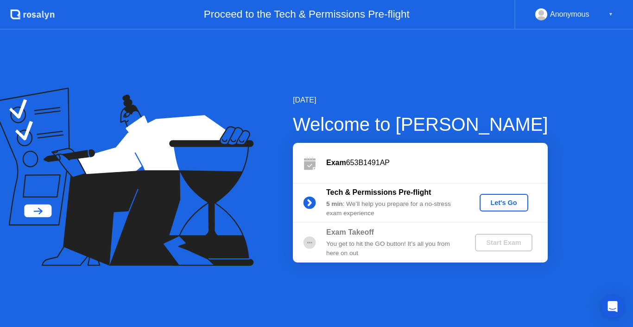
click at [504, 202] on div "Let's Go" at bounding box center [503, 202] width 41 height 7
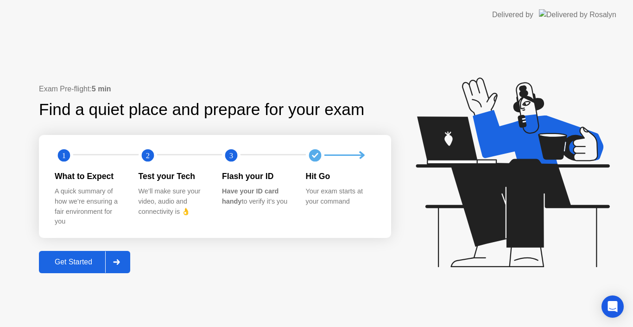
click at [69, 258] on div "Get Started" at bounding box center [73, 262] width 63 height 8
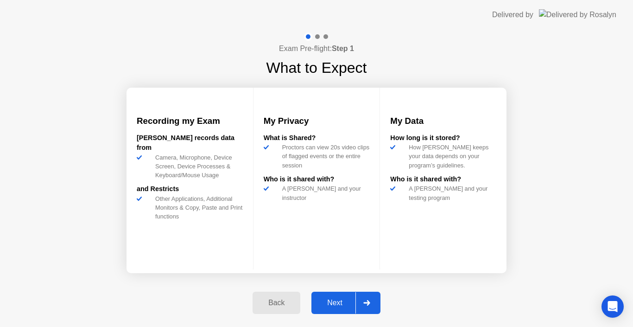
click at [333, 298] on div "Next" at bounding box center [334, 302] width 41 height 8
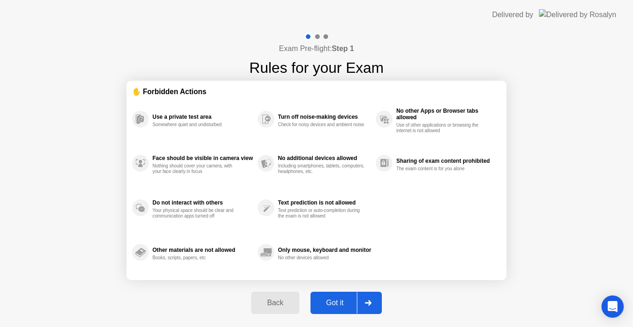
click at [333, 298] on div "Got it" at bounding box center [335, 302] width 44 height 8
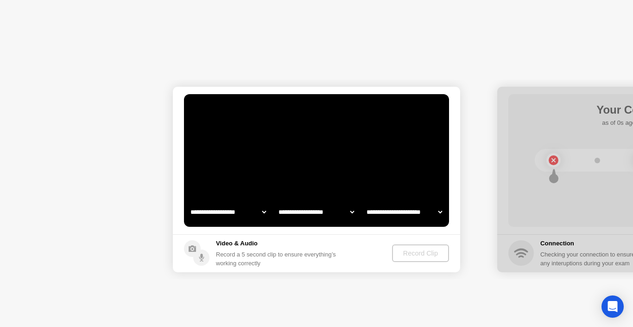
select select "**********"
select select "*******"
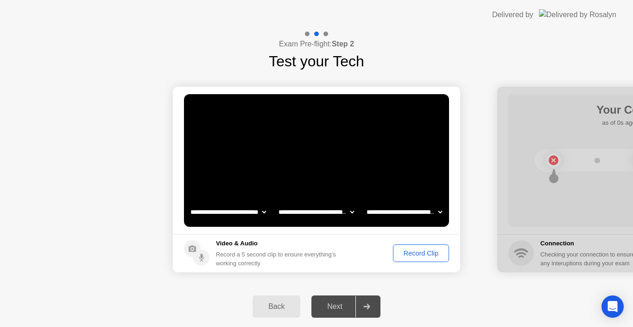
click at [263, 210] on select "**********" at bounding box center [228, 211] width 79 height 19
click at [277, 164] on video at bounding box center [316, 160] width 265 height 132
click at [341, 304] on div "Next" at bounding box center [334, 306] width 41 height 8
click at [421, 253] on div "Record Clip" at bounding box center [421, 252] width 50 height 7
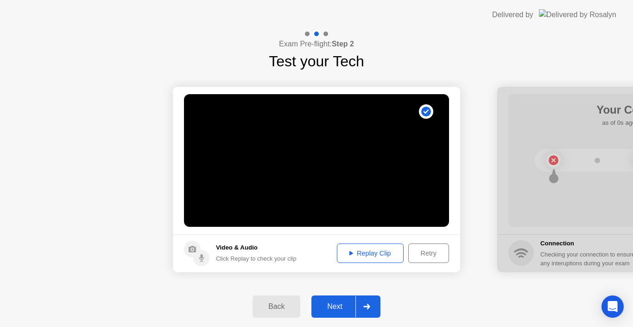
click at [375, 258] on button "Replay Clip" at bounding box center [370, 252] width 67 height 19
click at [329, 307] on div "Next" at bounding box center [334, 306] width 41 height 8
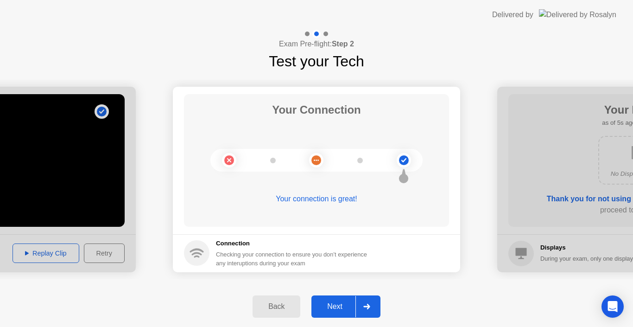
click at [340, 305] on div "Next" at bounding box center [334, 306] width 41 height 8
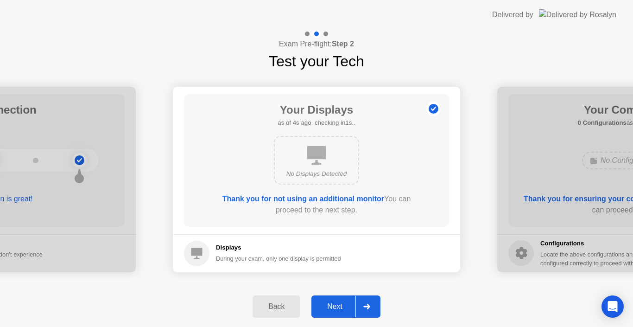
click at [339, 302] on div "Next" at bounding box center [334, 306] width 41 height 8
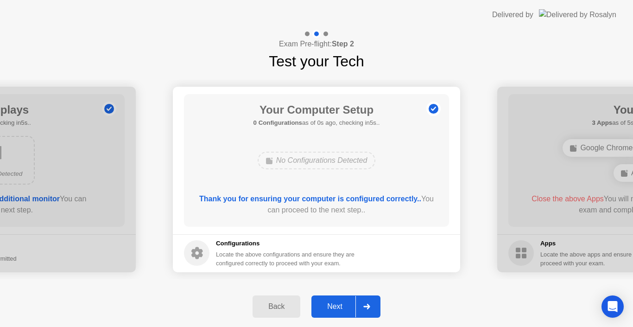
click at [343, 302] on div "Next" at bounding box center [334, 306] width 41 height 8
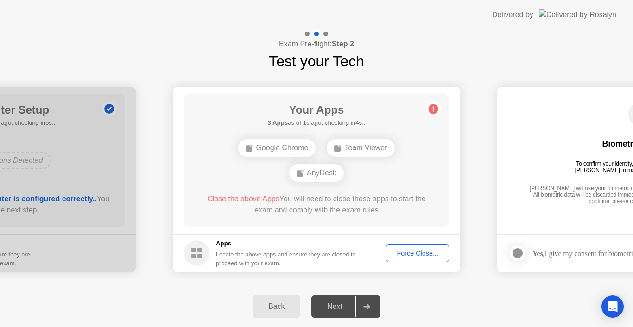
drag, startPoint x: 202, startPoint y: 199, endPoint x: 334, endPoint y: 213, distance: 132.8
click at [334, 213] on div "Close the above Apps You will need to close these apps to start the exam and co…" at bounding box center [316, 204] width 239 height 22
drag, startPoint x: 385, startPoint y: 213, endPoint x: 205, endPoint y: 186, distance: 182.3
click at [205, 186] on div "Your Apps 3 Apps as of 3s ago, checking in2s.. Google Chrome Team Viewer AnyDes…" at bounding box center [316, 160] width 265 height 132
drag, startPoint x: 202, startPoint y: 195, endPoint x: 221, endPoint y: 199, distance: 19.7
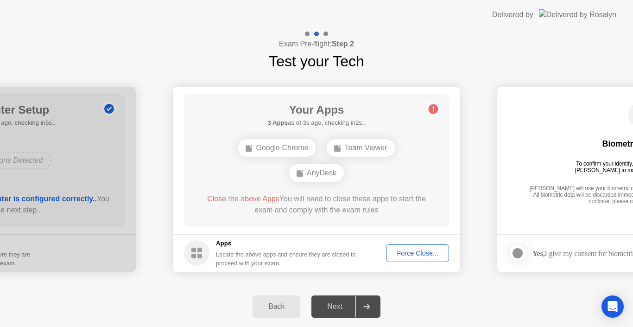
click at [221, 199] on span "Close the above Apps" at bounding box center [243, 199] width 72 height 8
click at [421, 250] on div "Force Close..." at bounding box center [417, 252] width 57 height 7
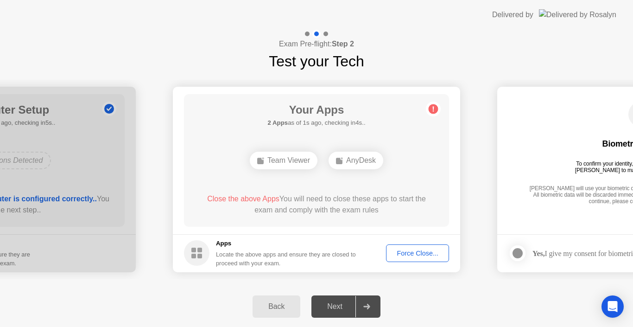
click at [306, 160] on div "Team Viewer" at bounding box center [284, 160] width 68 height 18
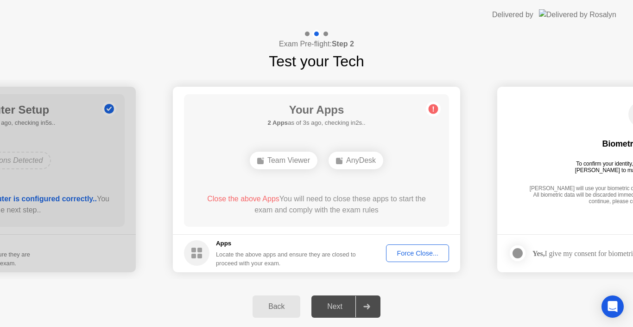
click at [328, 303] on div "Next" at bounding box center [334, 306] width 41 height 8
click at [437, 110] on circle at bounding box center [433, 109] width 10 height 10
click at [438, 252] on div "Force Close..." at bounding box center [417, 252] width 57 height 7
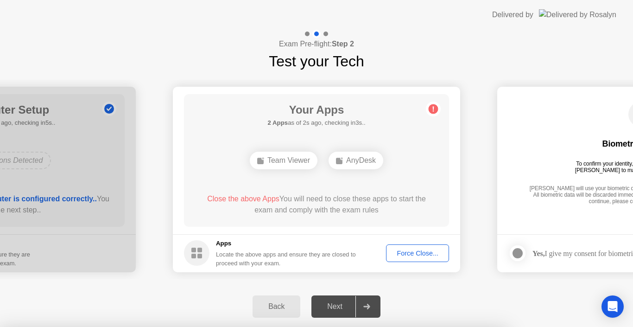
drag, startPoint x: 247, startPoint y: 139, endPoint x: 368, endPoint y: 156, distance: 122.5
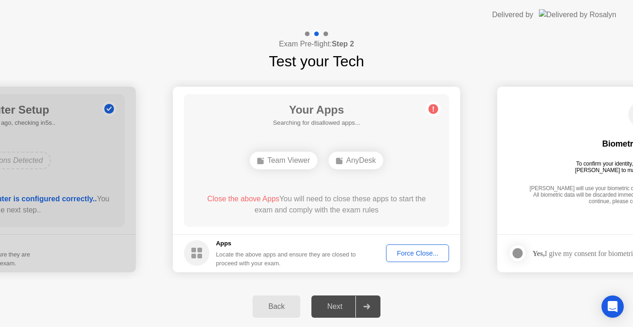
click at [417, 249] on div "Force Close..." at bounding box center [417, 252] width 57 height 7
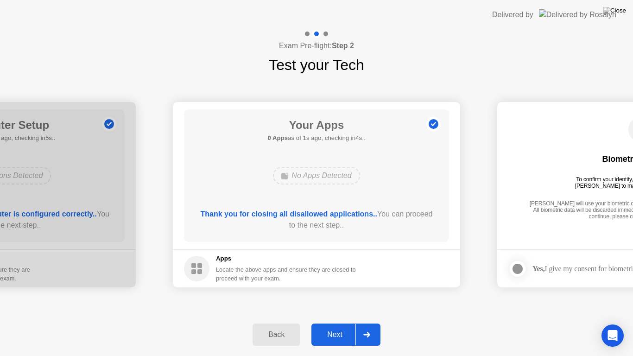
click at [334, 326] on div "Next" at bounding box center [334, 334] width 41 height 8
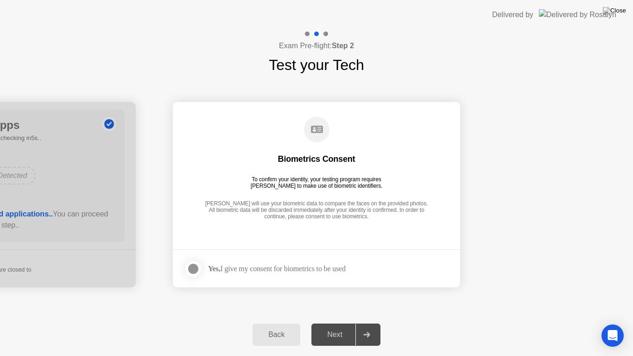
click at [239, 267] on div "Yes, I give my consent for biometrics to be used" at bounding box center [277, 268] width 138 height 9
click at [339, 268] on div "Yes, I give my consent for biometrics to be used" at bounding box center [277, 268] width 138 height 9
click at [388, 211] on div "[PERSON_NAME] will use your biometric data to compare the faces on the provided…" at bounding box center [316, 210] width 228 height 21
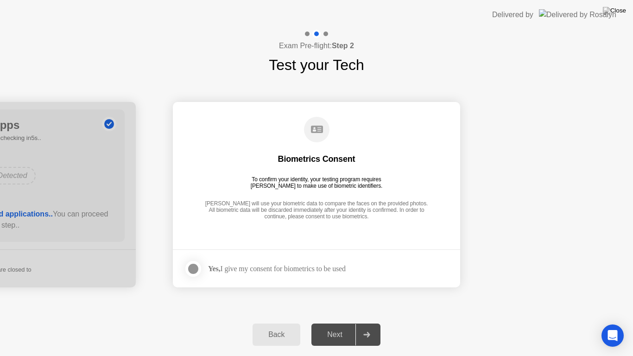
click at [388, 211] on div "[PERSON_NAME] will use your biometric data to compare the faces on the provided…" at bounding box center [316, 210] width 228 height 21
click at [195, 265] on div at bounding box center [193, 268] width 11 height 11
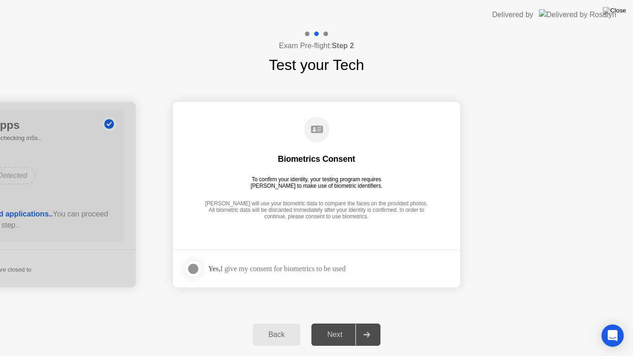
click at [195, 265] on div at bounding box center [193, 268] width 11 height 11
click at [321, 63] on h1 "Test your Tech" at bounding box center [316, 65] width 95 height 22
click at [320, 63] on h1 "Test your Tech" at bounding box center [316, 65] width 95 height 22
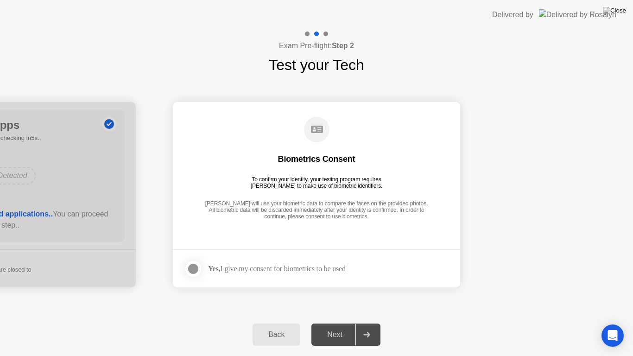
click at [397, 211] on div "[PERSON_NAME] will use your biometric data to compare the faces on the provided…" at bounding box center [316, 210] width 228 height 21
click at [306, 123] on circle at bounding box center [316, 129] width 25 height 25
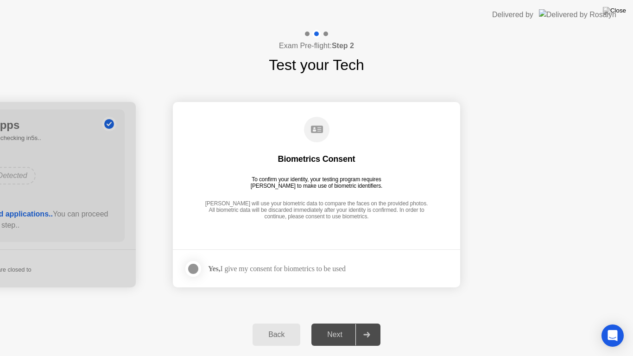
click at [316, 131] on icon at bounding box center [317, 129] width 12 height 7
click at [324, 161] on div "Biometrics Consent" at bounding box center [316, 158] width 77 height 11
click at [611, 326] on icon "Open Intercom Messenger" at bounding box center [612, 335] width 11 height 12
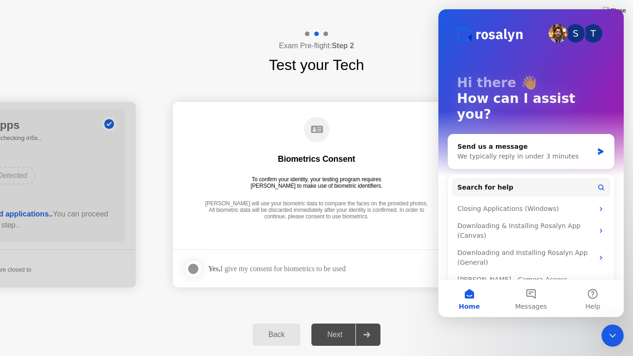
click at [405, 79] on div "**********" at bounding box center [316, 194] width 633 height 237
click at [617, 326] on icon "Close Intercom Messenger" at bounding box center [612, 335] width 11 height 11
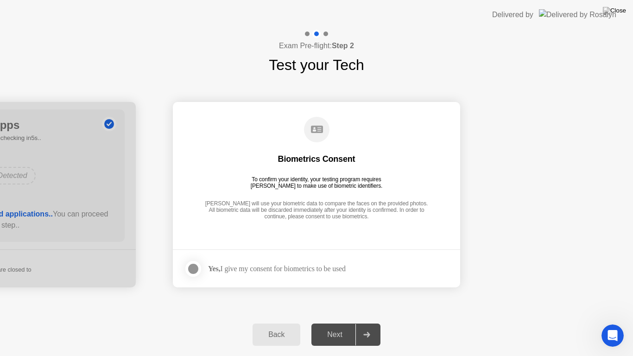
click at [198, 266] on div at bounding box center [193, 268] width 11 height 11
click at [343, 326] on div "Next" at bounding box center [334, 334] width 41 height 8
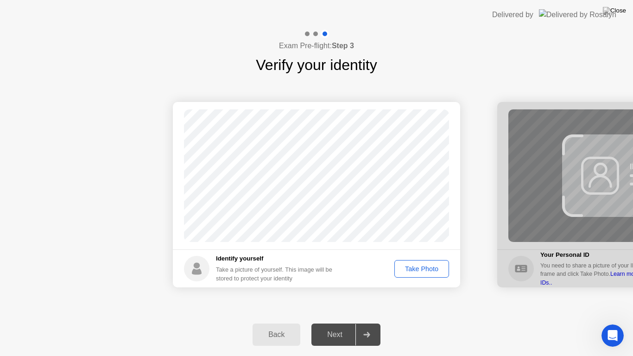
click at [438, 269] on div "Take Photo" at bounding box center [421, 268] width 48 height 7
click at [335, 326] on div "Next" at bounding box center [334, 334] width 41 height 8
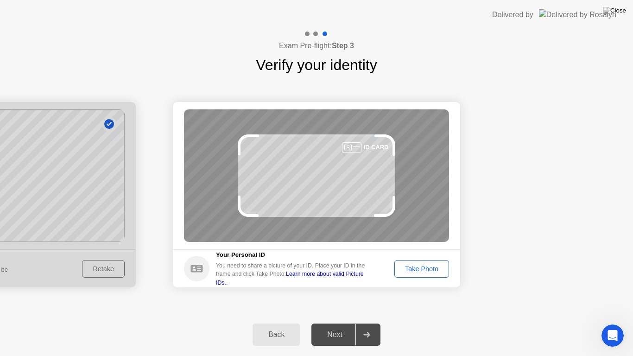
click at [417, 267] on div "Take Photo" at bounding box center [421, 268] width 48 height 7
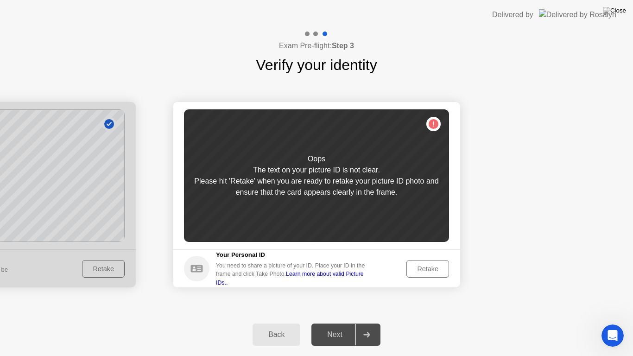
click at [431, 271] on div "Retake" at bounding box center [427, 268] width 36 height 7
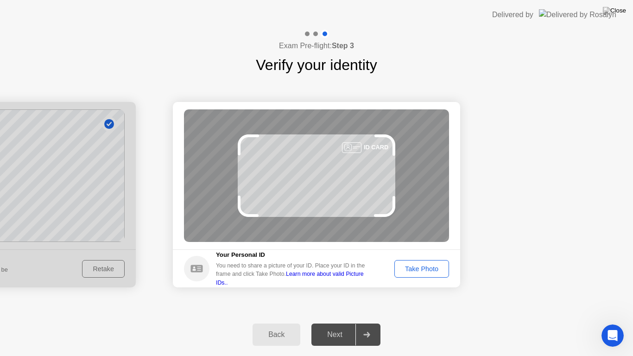
click at [414, 265] on div "Take Photo" at bounding box center [421, 268] width 48 height 7
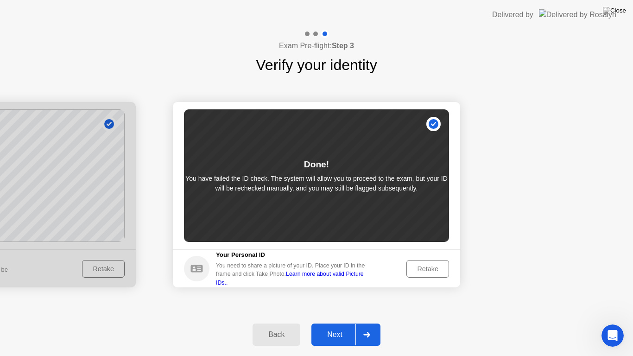
drag, startPoint x: 190, startPoint y: 176, endPoint x: 380, endPoint y: 178, distance: 189.5
click at [380, 178] on p "You have failed the ID check. The system will allow you to proceed to the exam,…" at bounding box center [316, 183] width 265 height 19
click at [345, 326] on div "Next" at bounding box center [334, 334] width 41 height 8
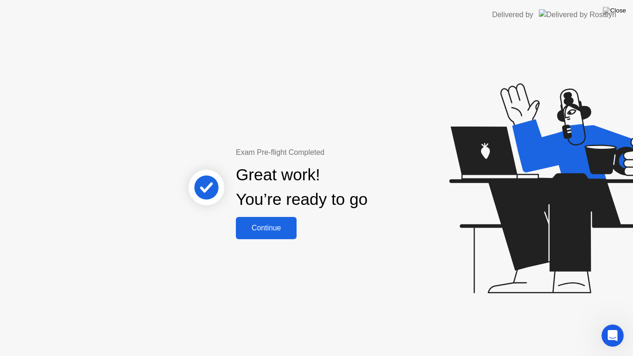
click at [274, 231] on div "Continue" at bounding box center [266, 228] width 55 height 8
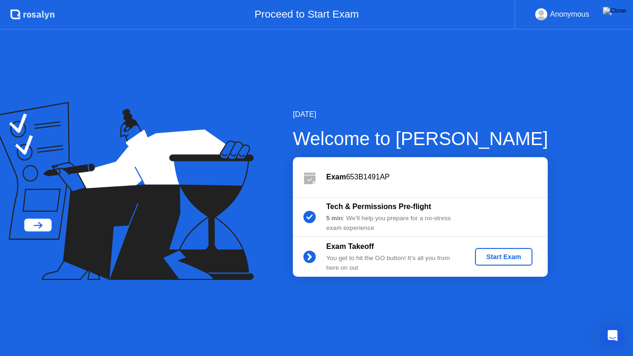
click at [511, 253] on div "Start Exam" at bounding box center [504, 256] width 50 height 7
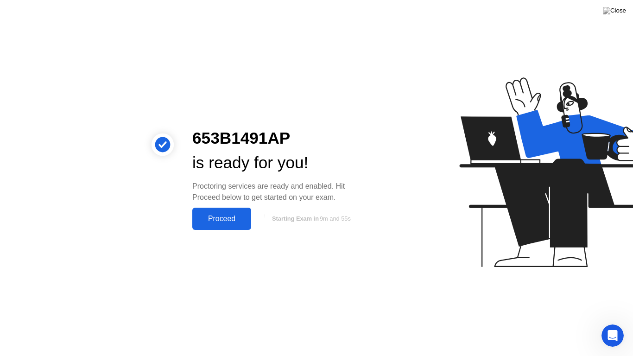
click at [212, 222] on div "Proceed" at bounding box center [221, 218] width 53 height 8
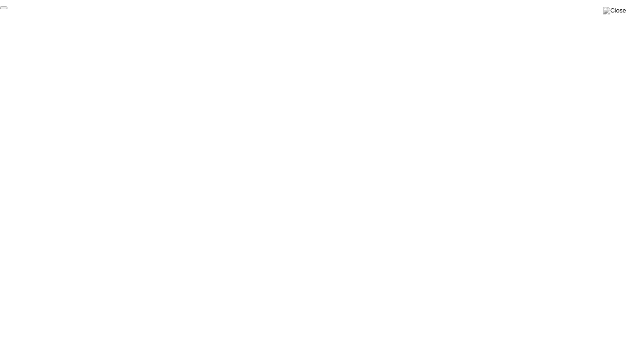
click div "End Proctoring Session"
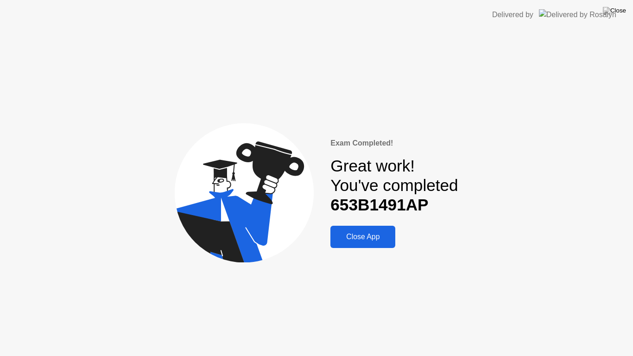
click at [354, 239] on div "Close App" at bounding box center [362, 237] width 59 height 8
